Goal: Find contact information: Find contact information

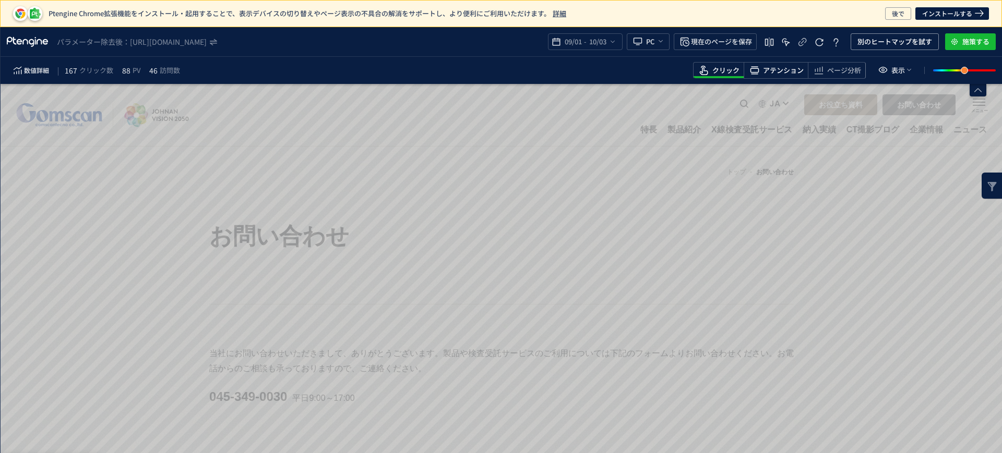
click at [780, 78] on div "アテンション" at bounding box center [775, 70] width 64 height 17
click at [829, 77] on span "heatmap-toolbar" at bounding box center [836, 77] width 57 height 2
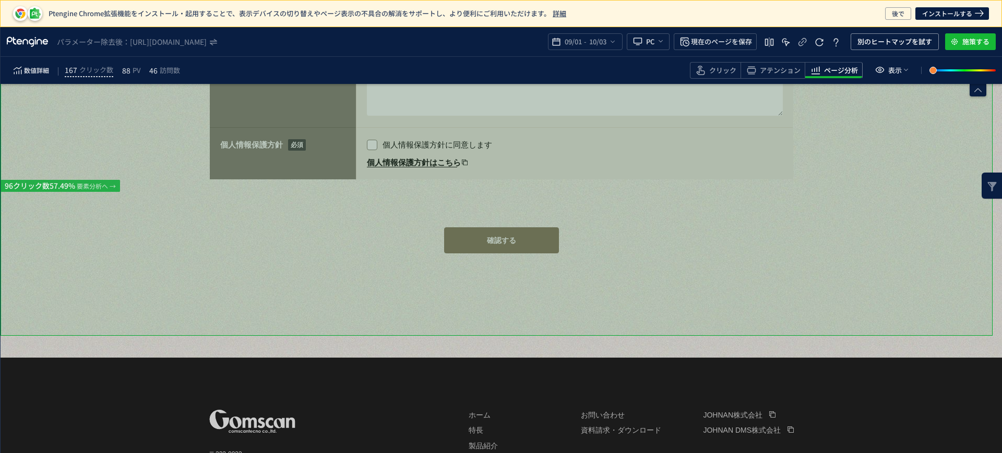
scroll to position [848, 0]
